Goal: Task Accomplishment & Management: Manage account settings

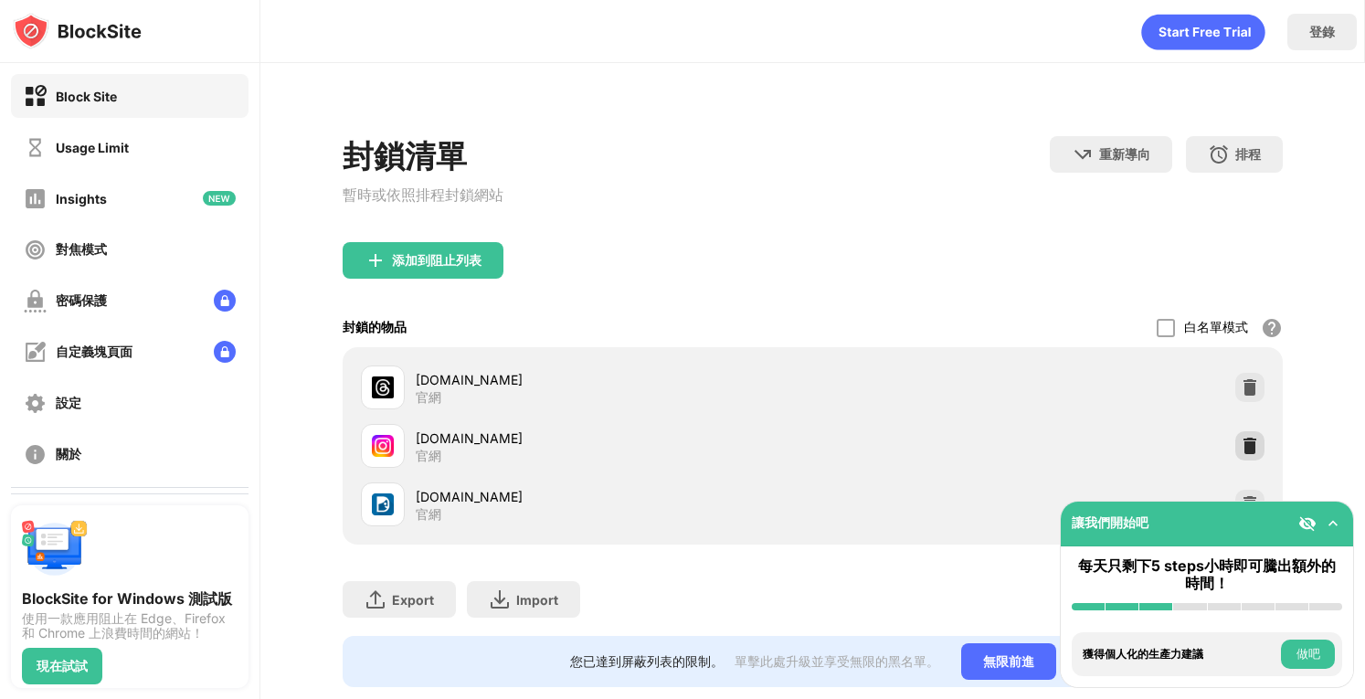
click at [1240, 455] on img at bounding box center [1249, 446] width 18 height 18
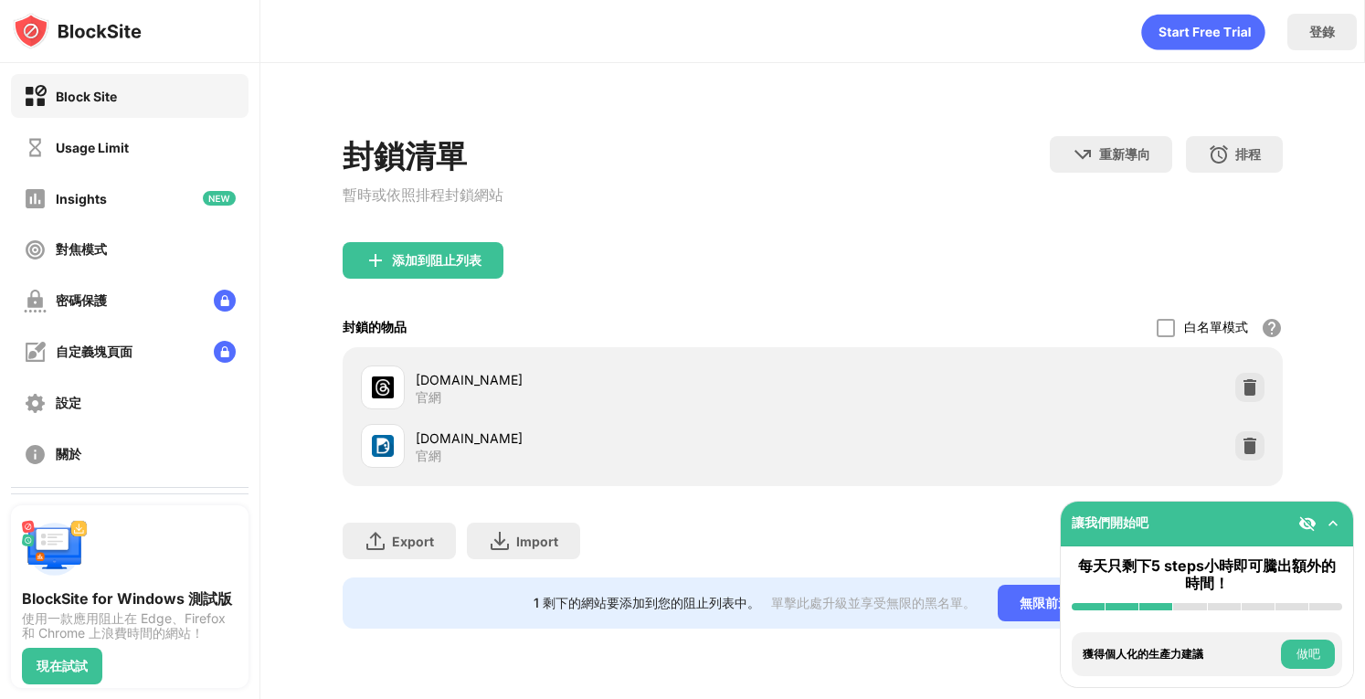
click at [490, 278] on div "添加到阻止列表" at bounding box center [422, 260] width 161 height 37
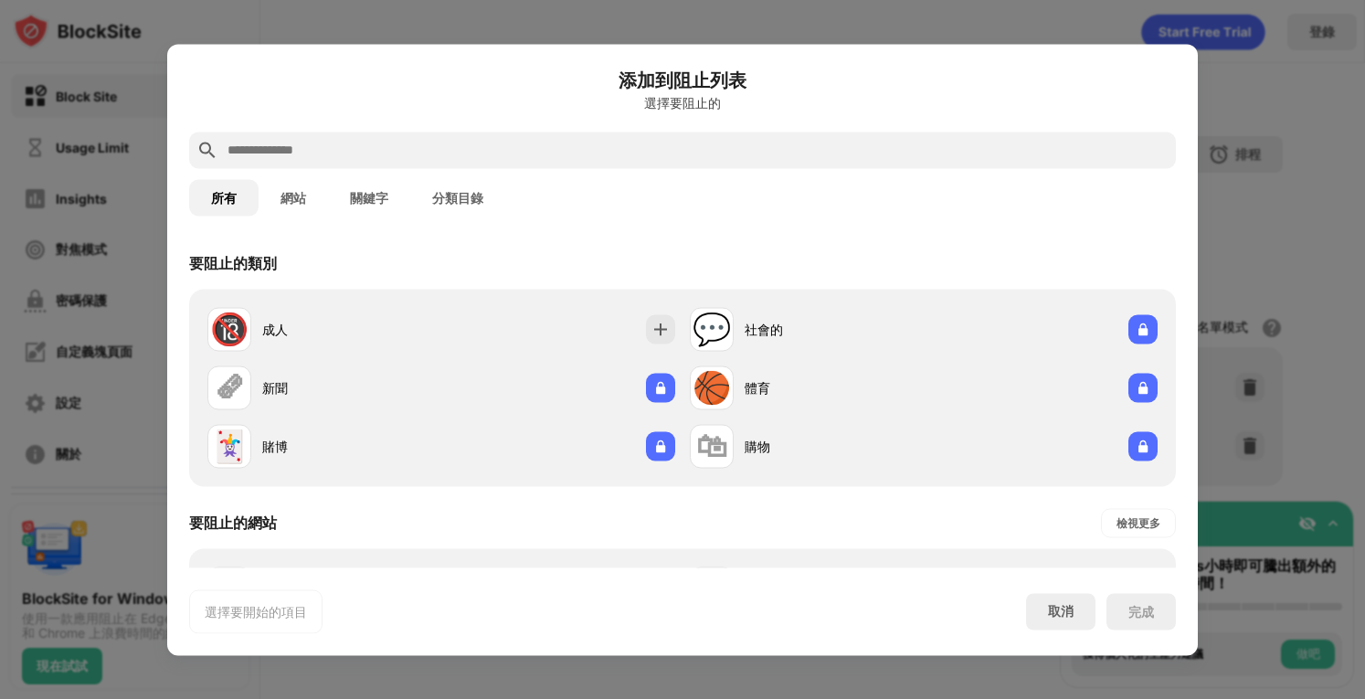
click at [402, 152] on input "text" at bounding box center [697, 150] width 943 height 22
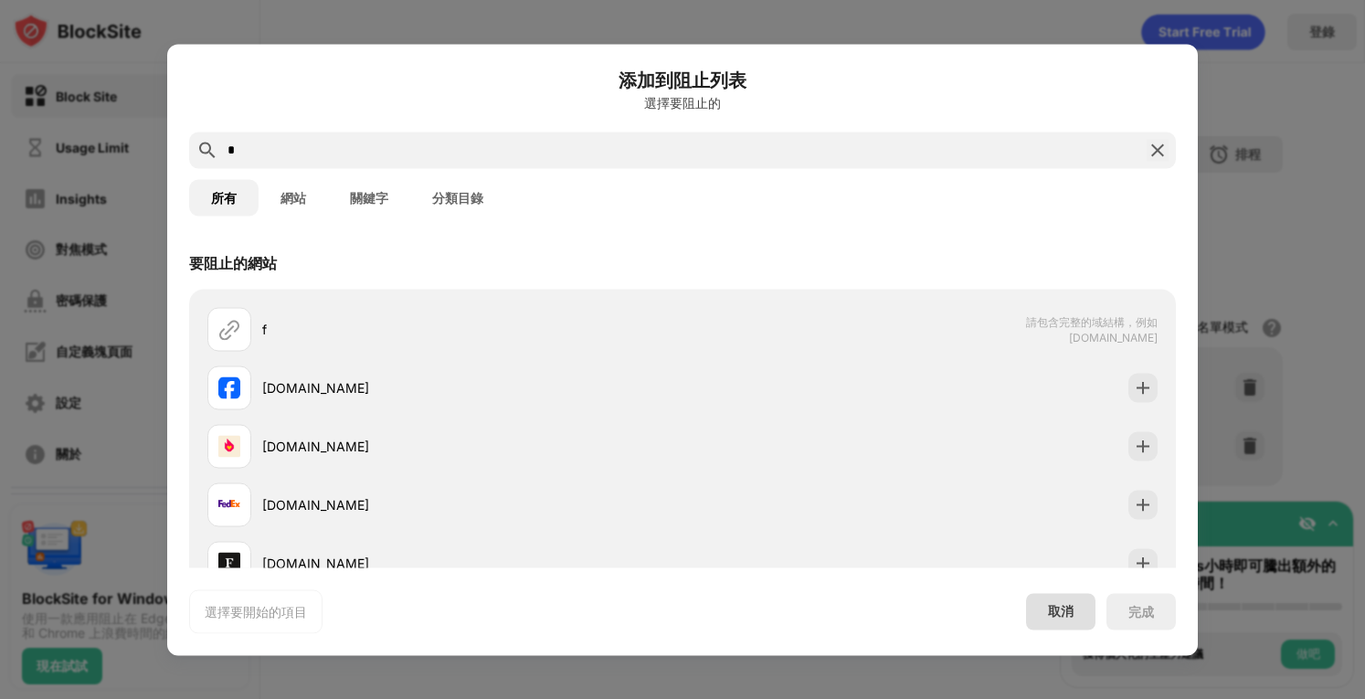
type input "*"
click at [1080, 599] on div "取消" at bounding box center [1060, 611] width 69 height 37
